Goal: Transaction & Acquisition: Purchase product/service

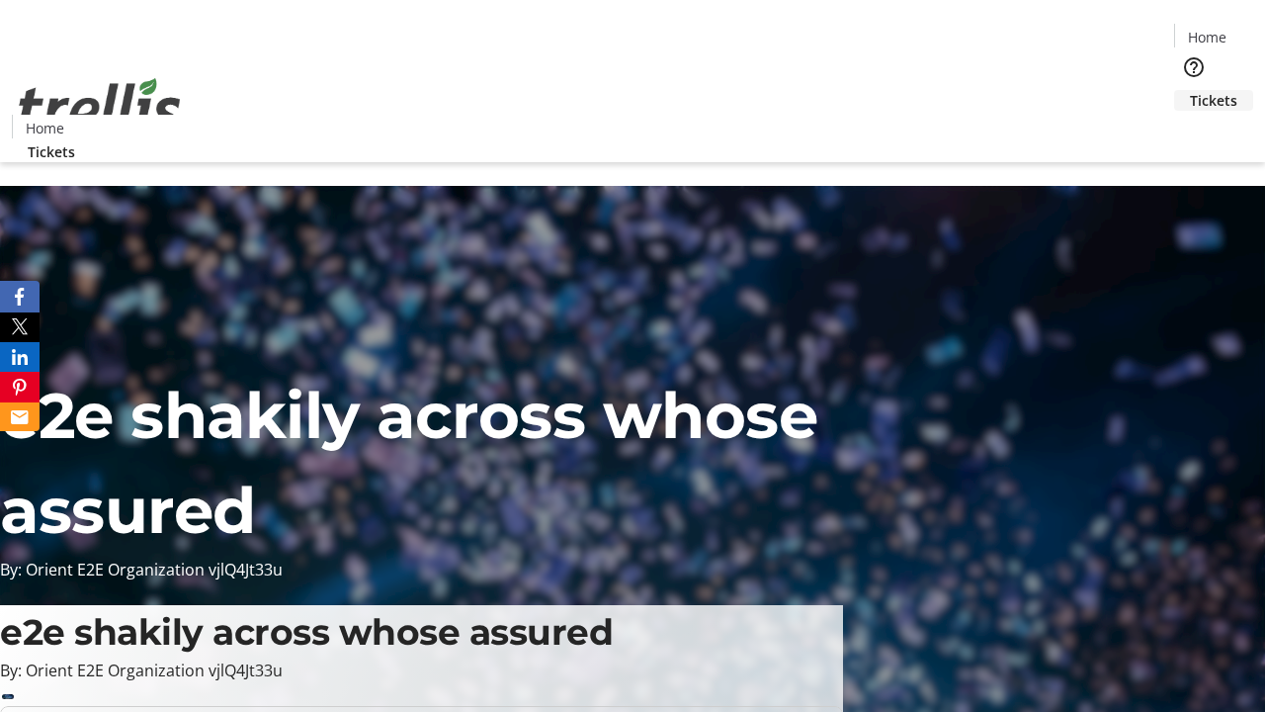
click at [1190, 90] on span "Tickets" at bounding box center [1213, 100] width 47 height 21
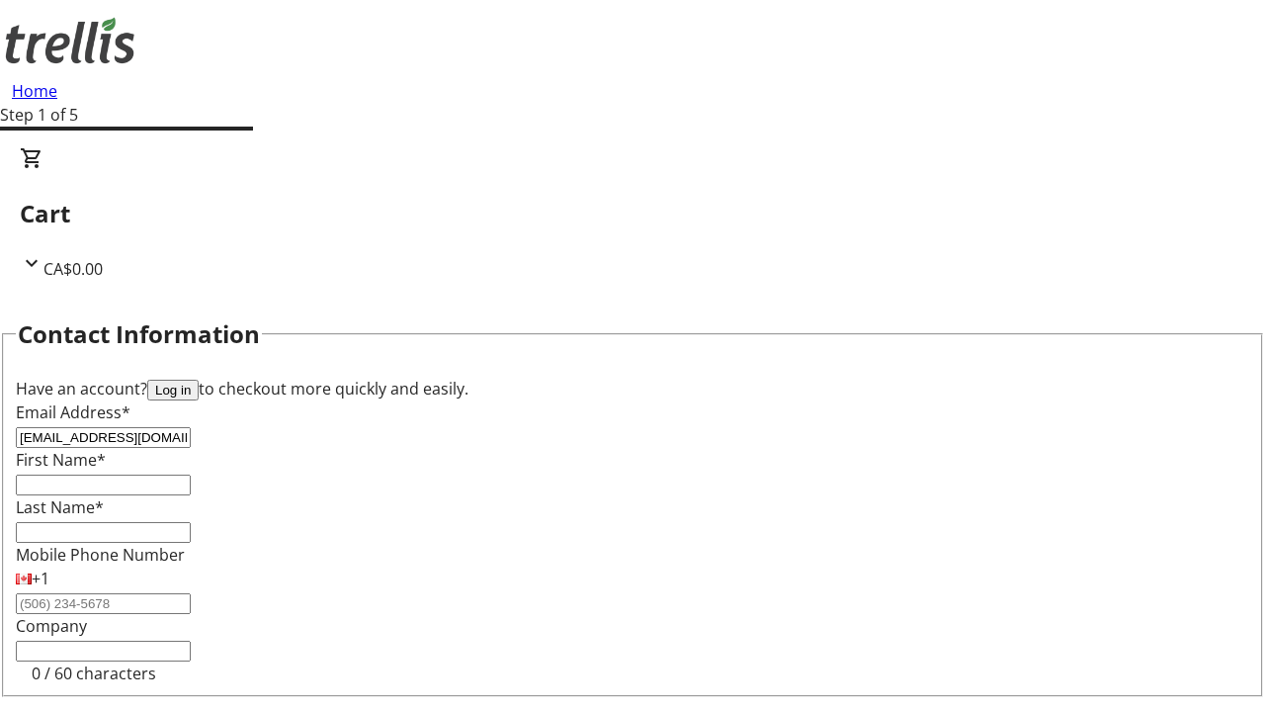
type input "[EMAIL_ADDRESS][DOMAIN_NAME]"
type input "Ayana"
type input "[PERSON_NAME]"
